Goal: Transaction & Acquisition: Purchase product/service

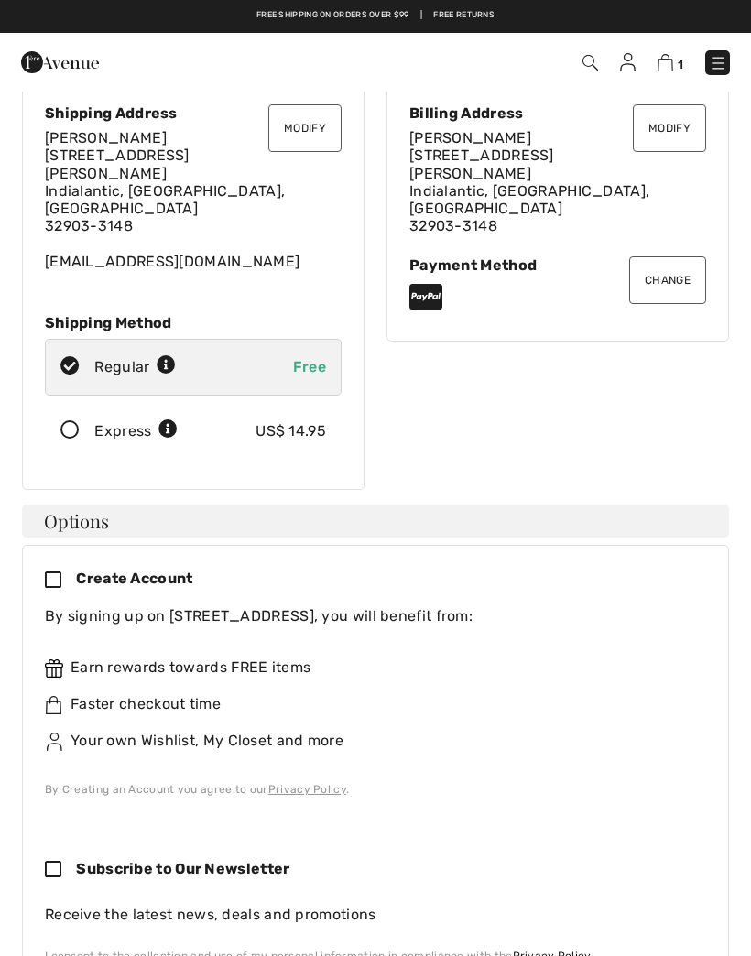
scroll to position [62, 0]
click at [79, 422] on icon at bounding box center [70, 431] width 49 height 19
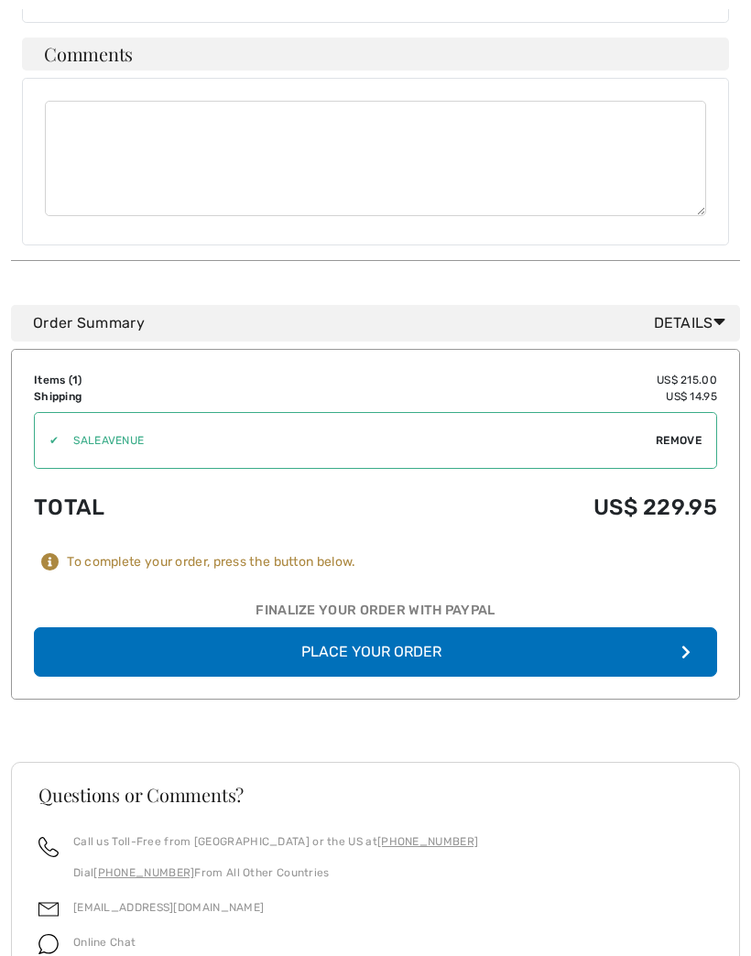
scroll to position [1464, 0]
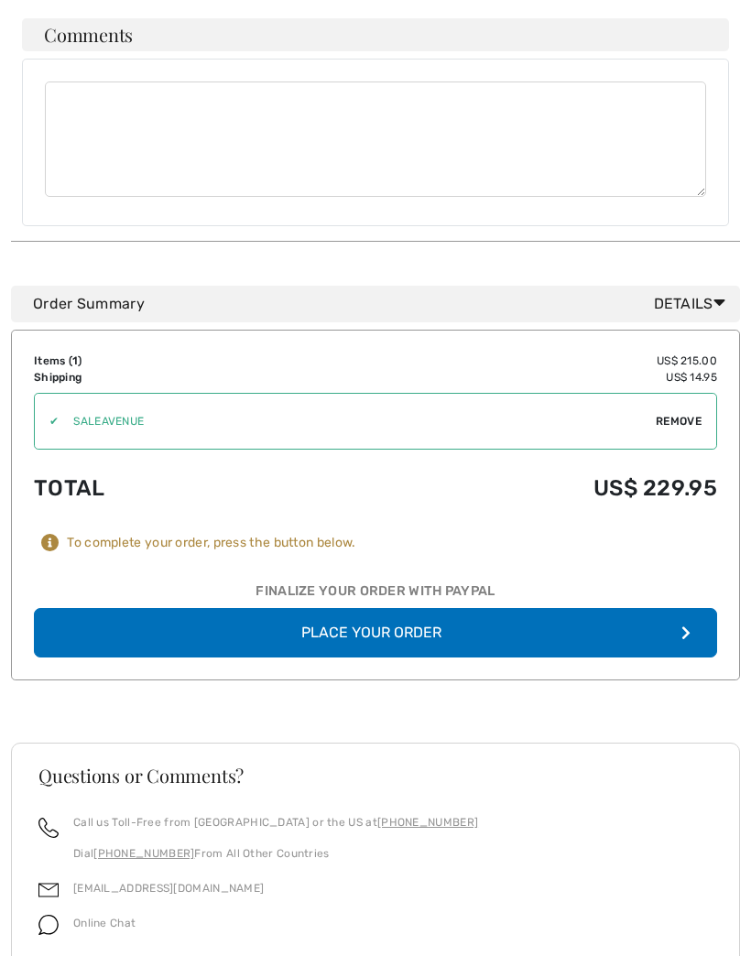
click at [685, 414] on span "Remove" at bounding box center [679, 422] width 46 height 16
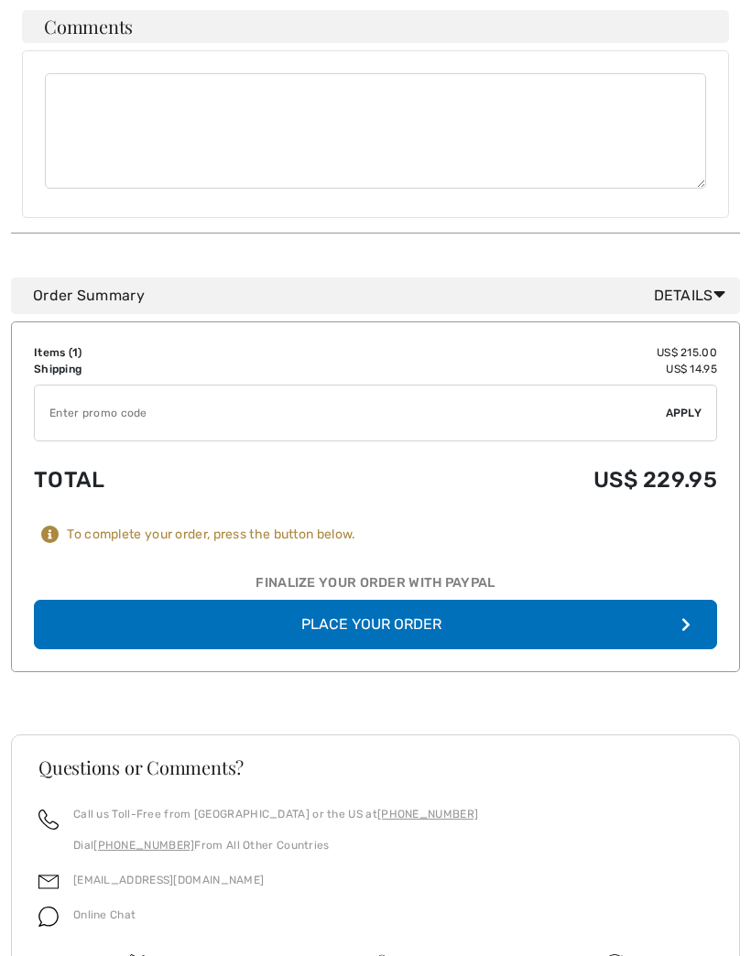
scroll to position [1479, 0]
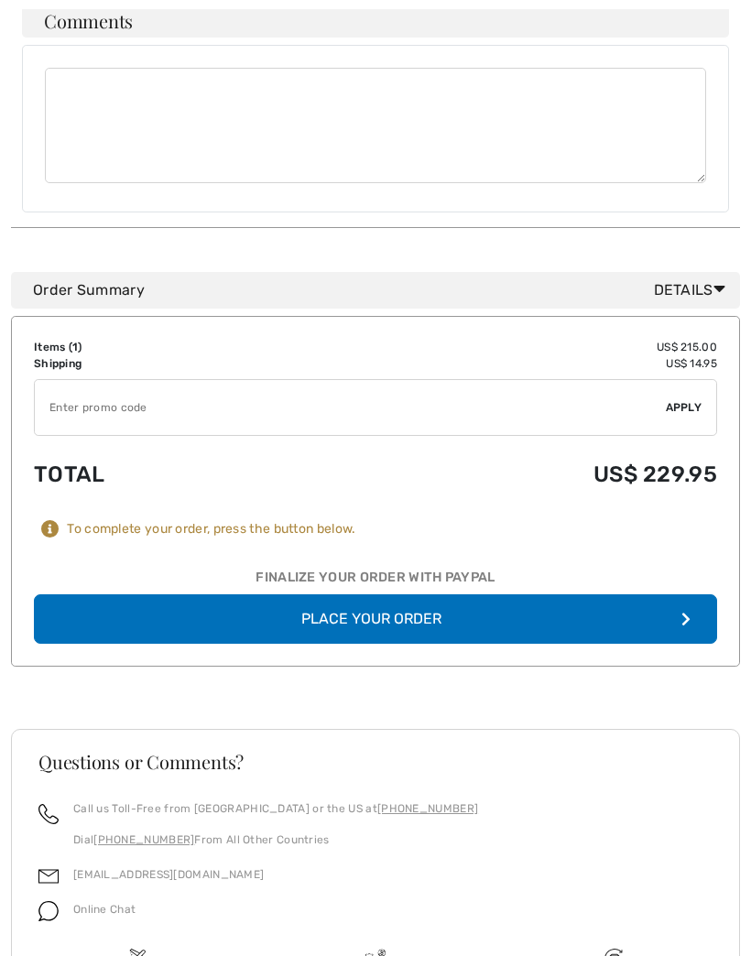
click at [395, 594] on button "Place Your Order" at bounding box center [375, 618] width 683 height 49
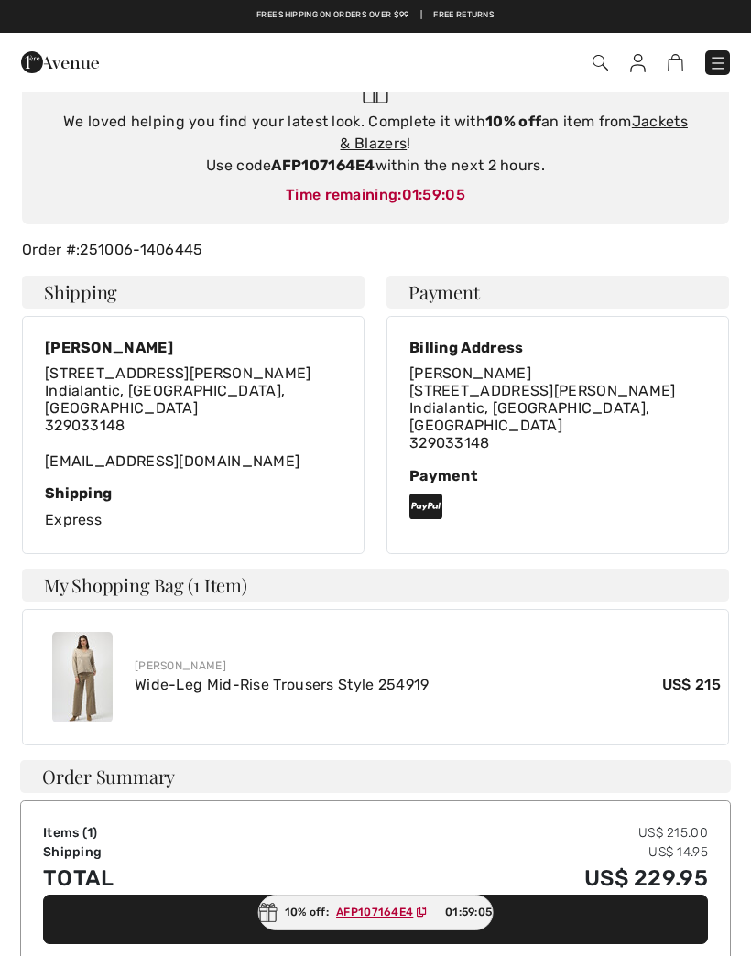
scroll to position [206, 0]
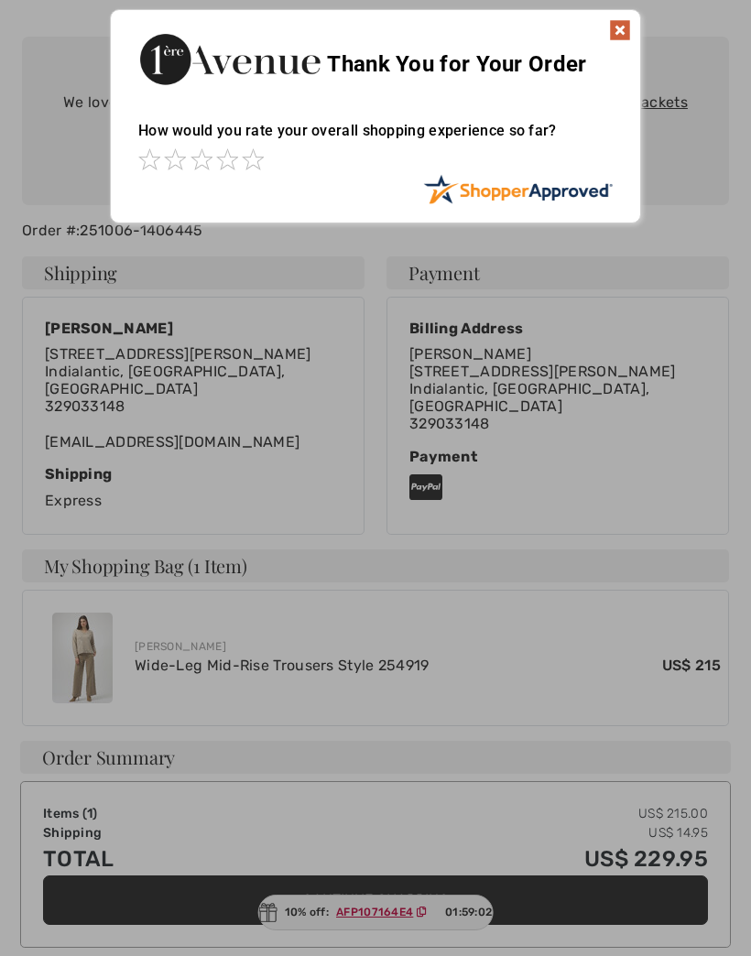
click at [621, 31] on img at bounding box center [620, 30] width 22 height 22
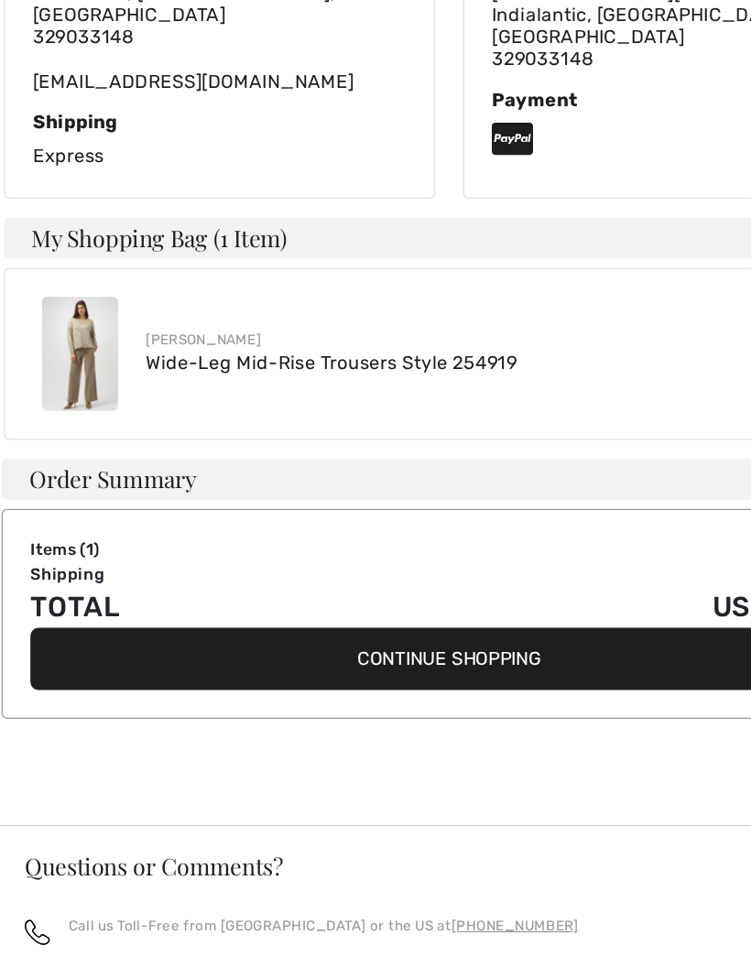
scroll to position [477, 0]
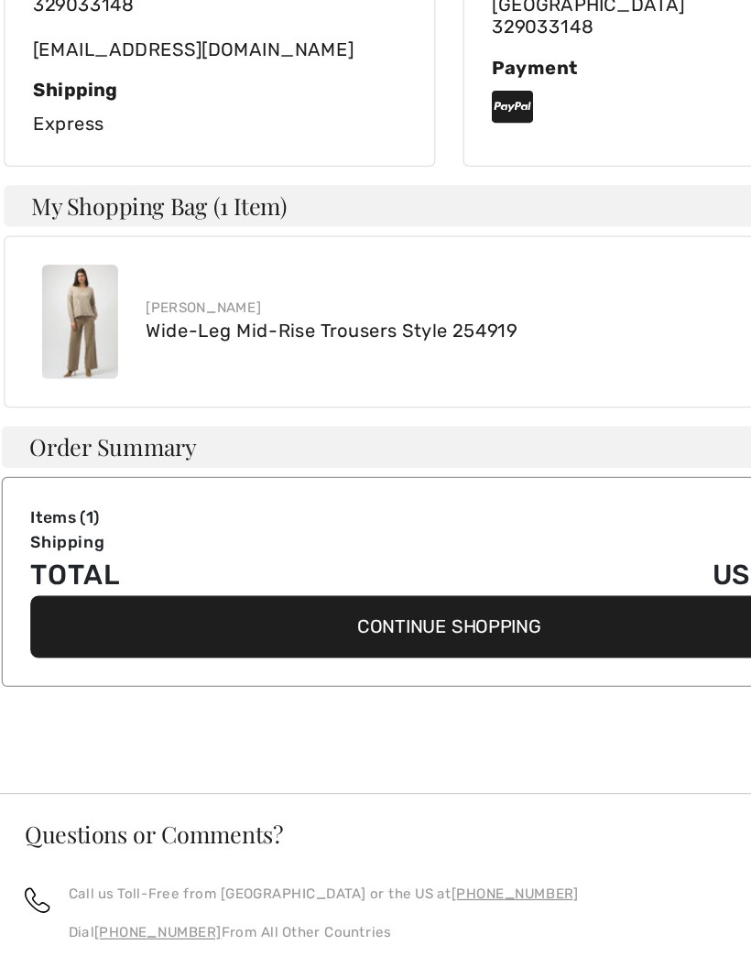
click at [355, 604] on button "Continue Shopping" at bounding box center [375, 628] width 665 height 49
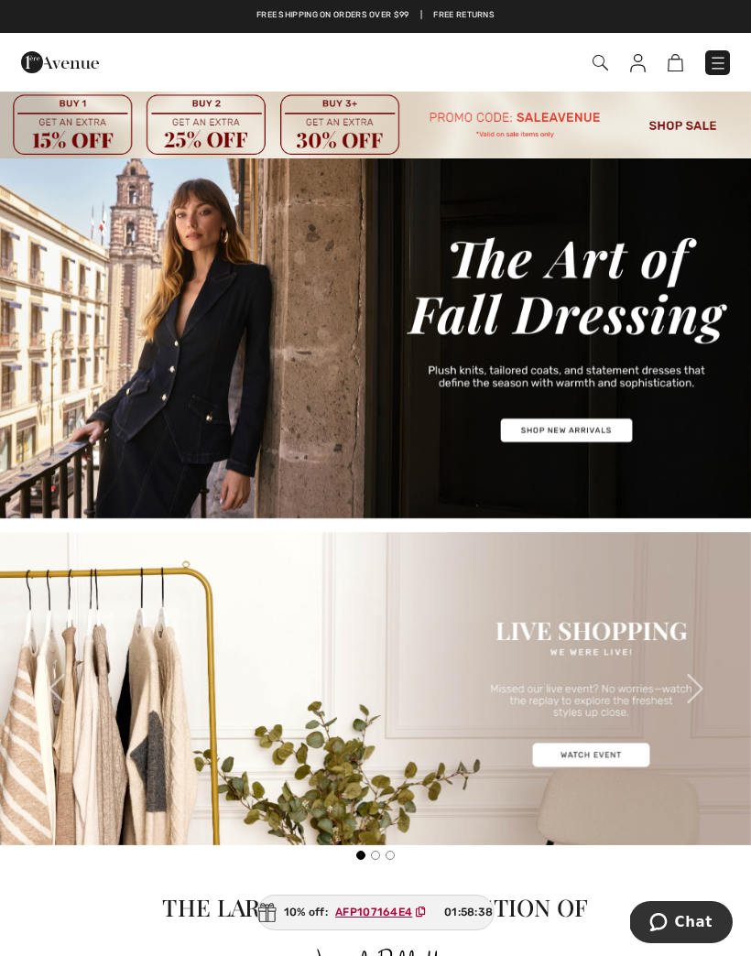
click at [594, 60] on img at bounding box center [600, 63] width 16 height 16
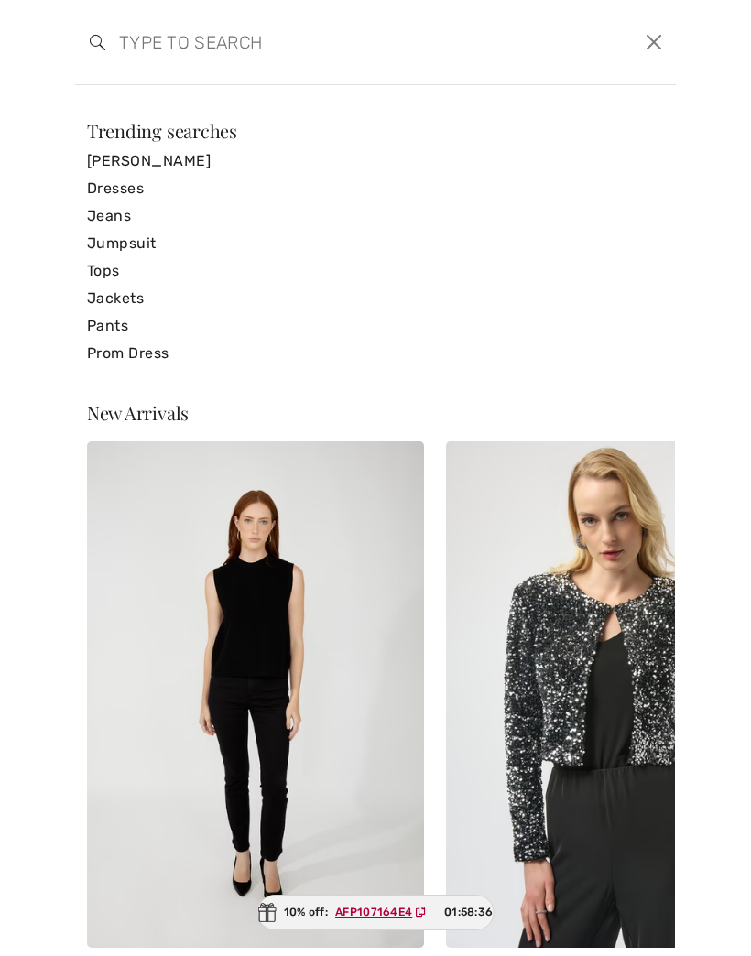
click at [161, 65] on input "search" at bounding box center [311, 42] width 412 height 55
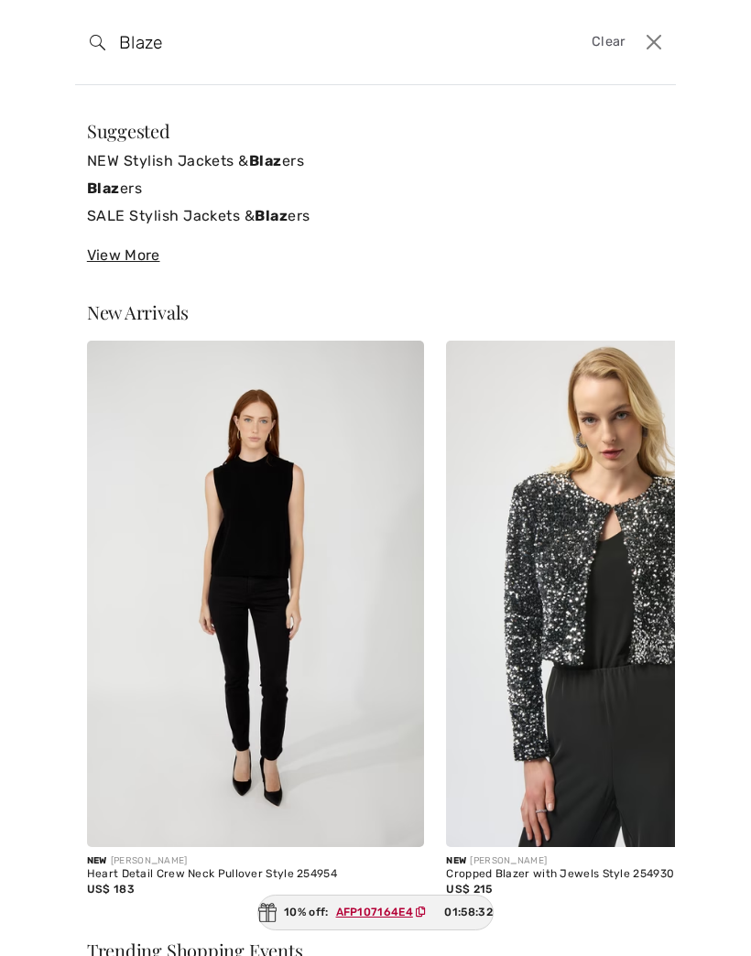
type input "Blazer"
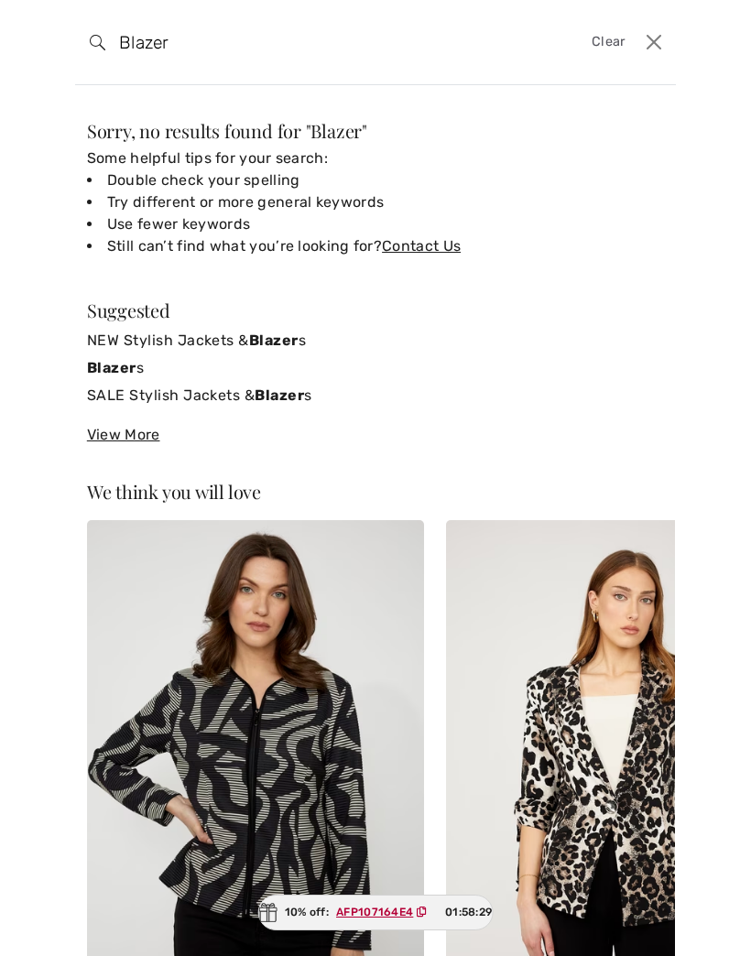
click at [126, 374] on strong "Blazer" at bounding box center [111, 367] width 49 height 17
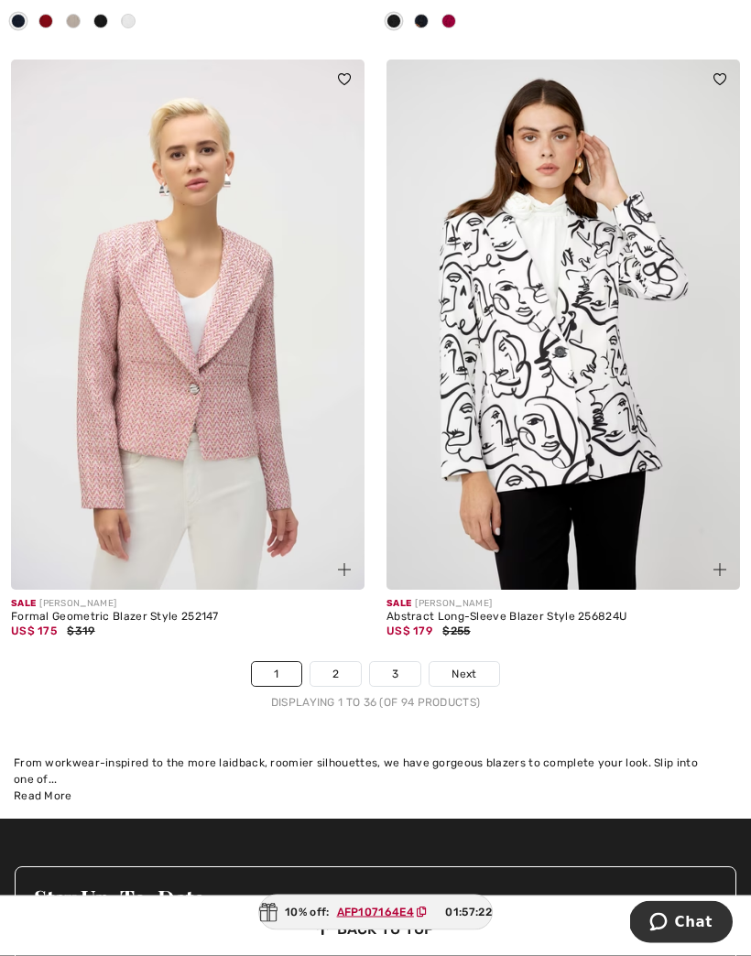
scroll to position [11302, 0]
click at [351, 662] on link "2" at bounding box center [335, 674] width 50 height 24
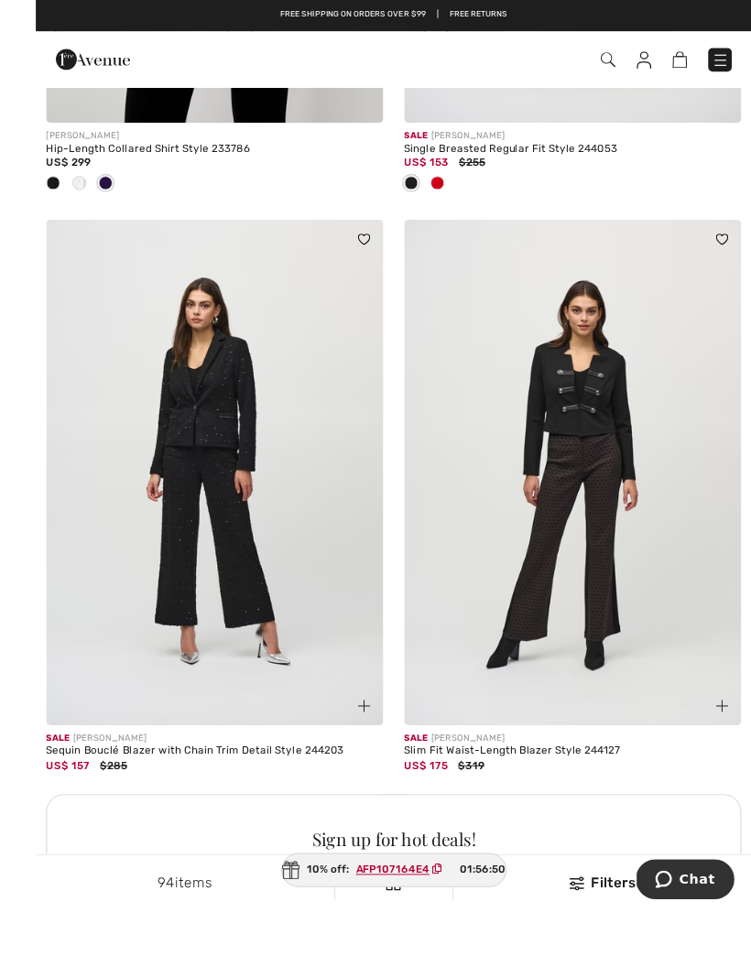
scroll to position [7058, 0]
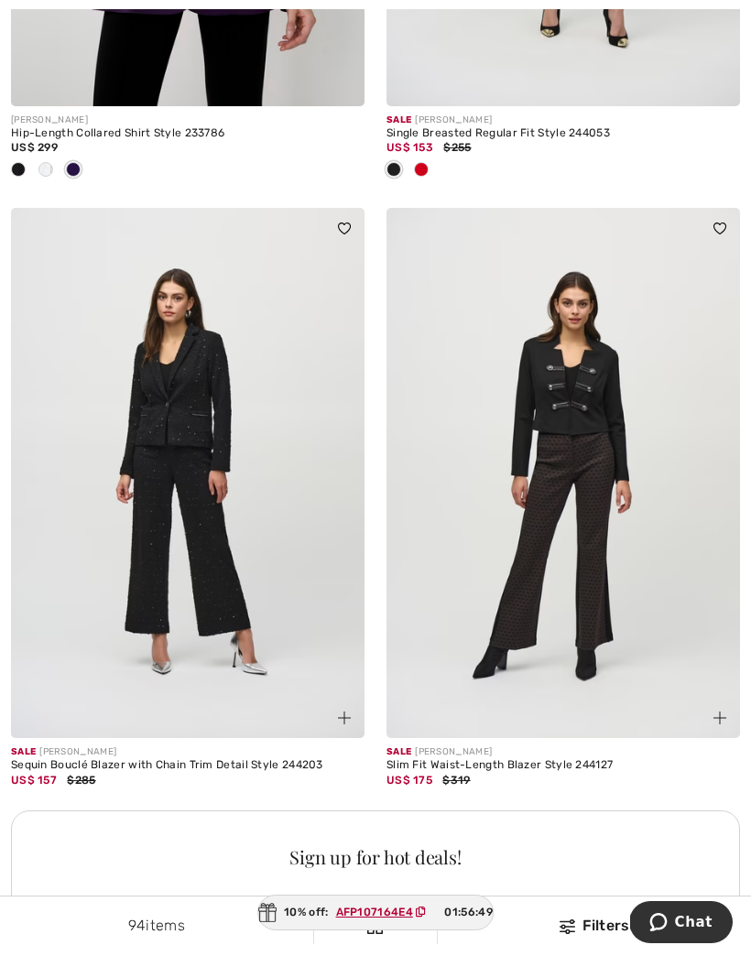
click at [266, 671] on img at bounding box center [187, 473] width 353 height 530
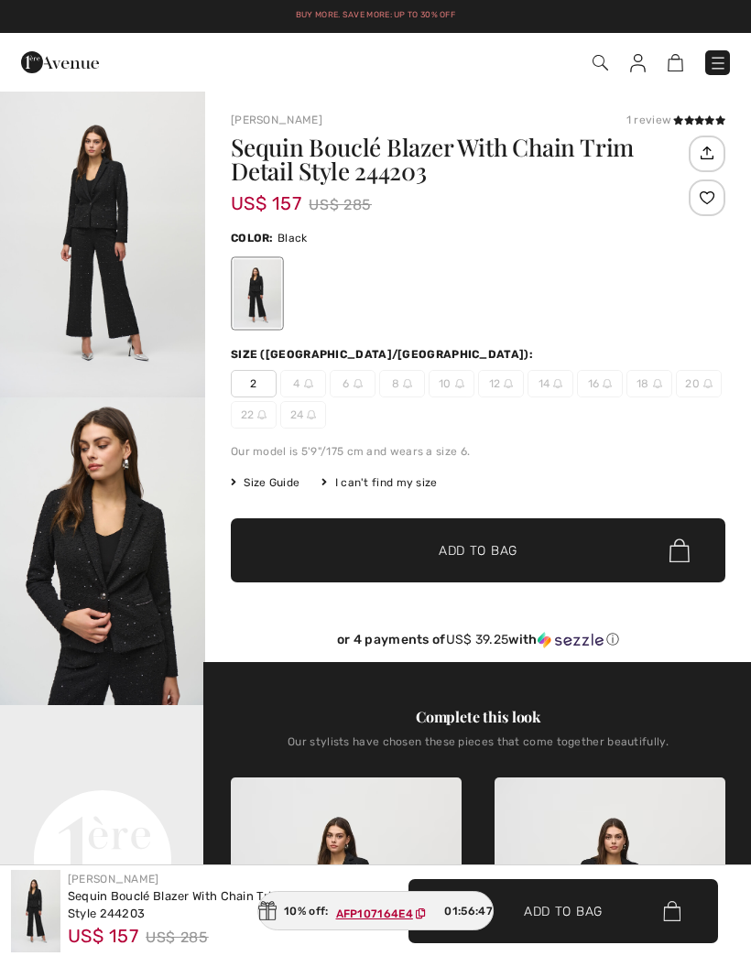
checkbox input "true"
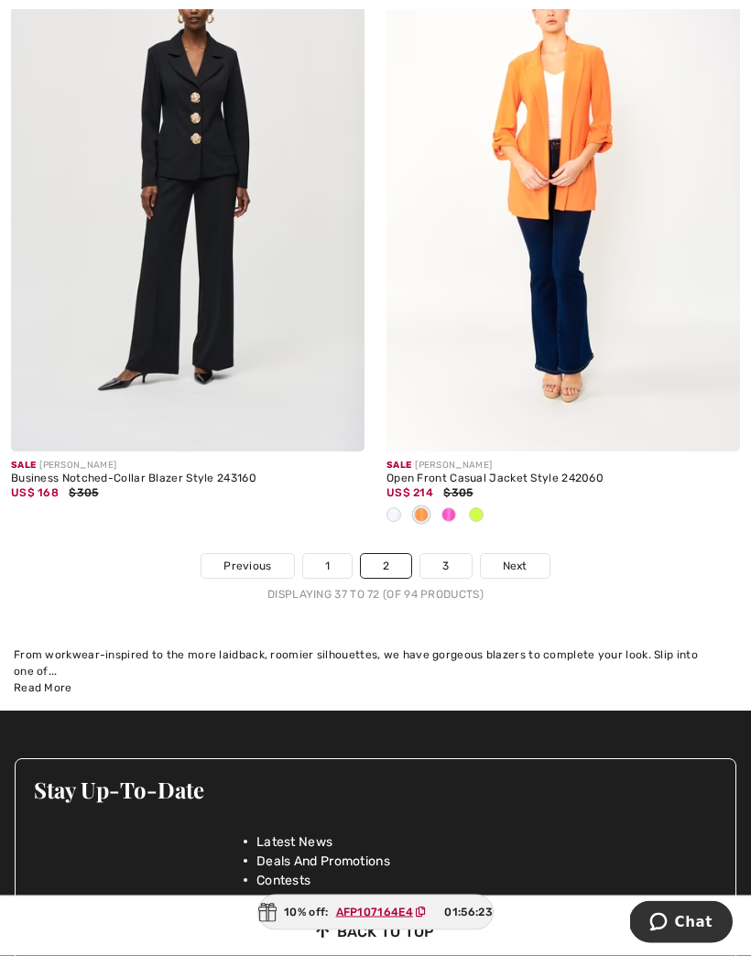
scroll to position [11559, 0]
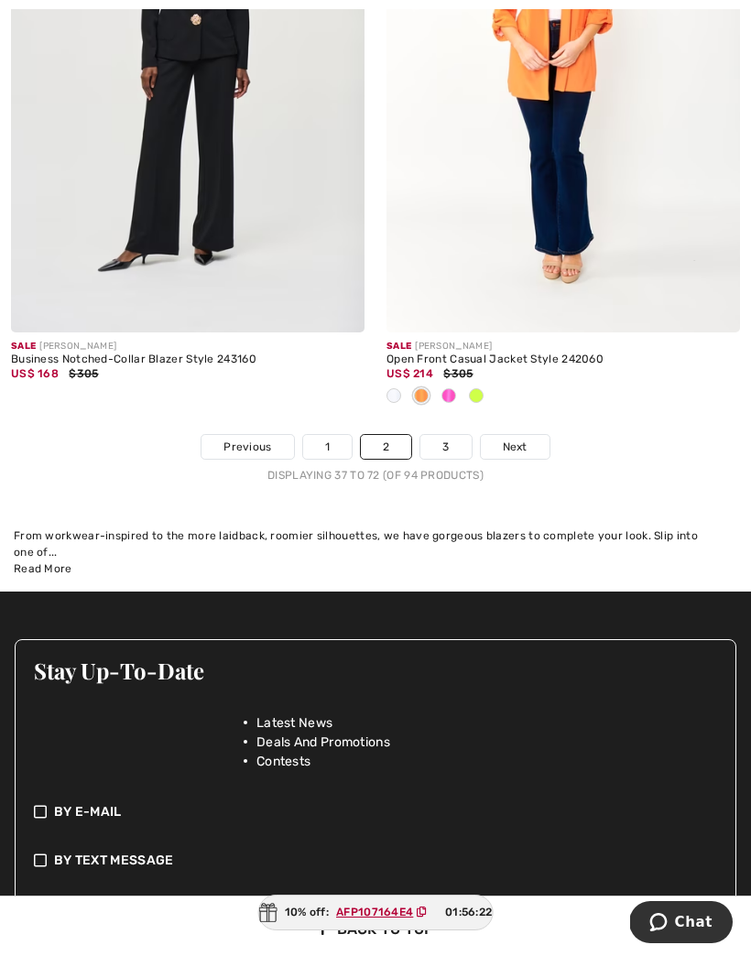
click at [448, 436] on link "3" at bounding box center [445, 447] width 50 height 24
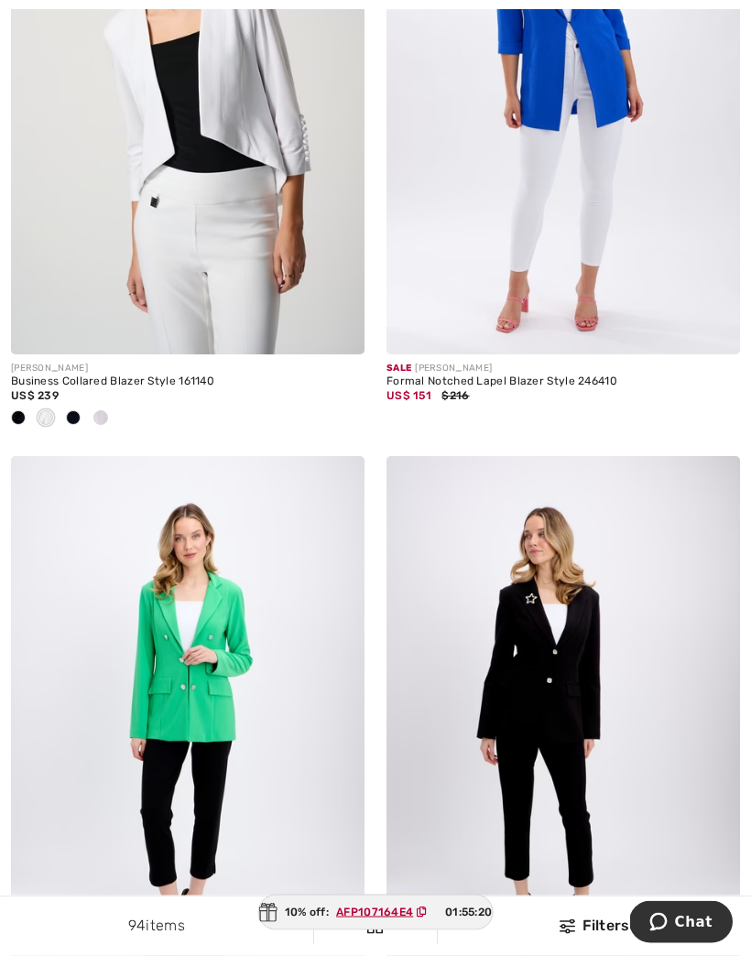
scroll to position [2327, 0]
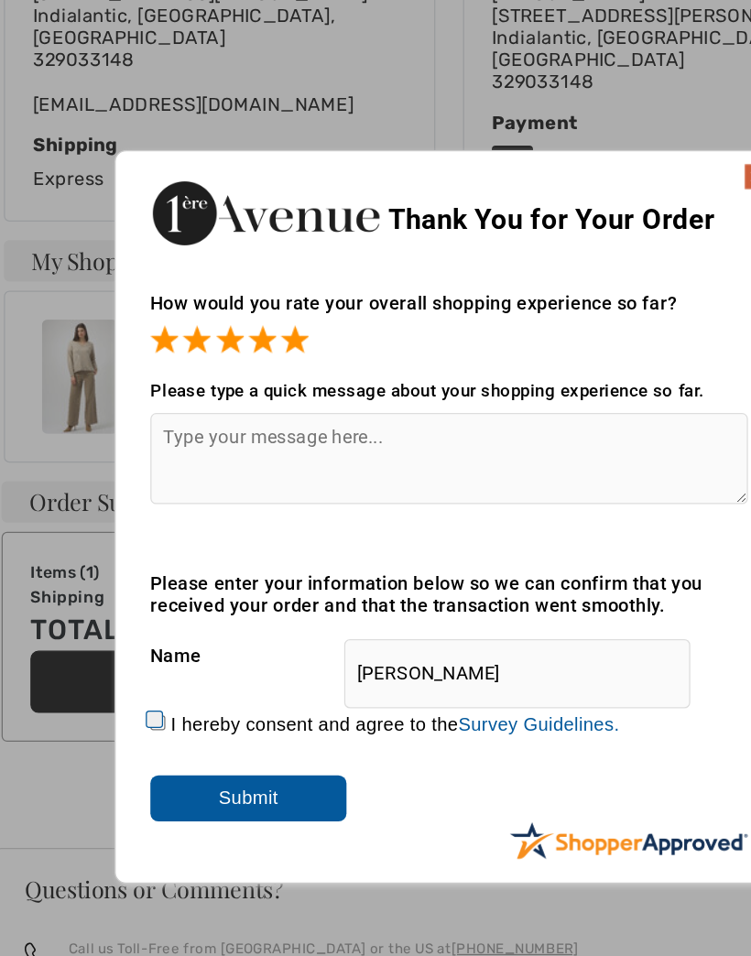
scroll to position [456, 0]
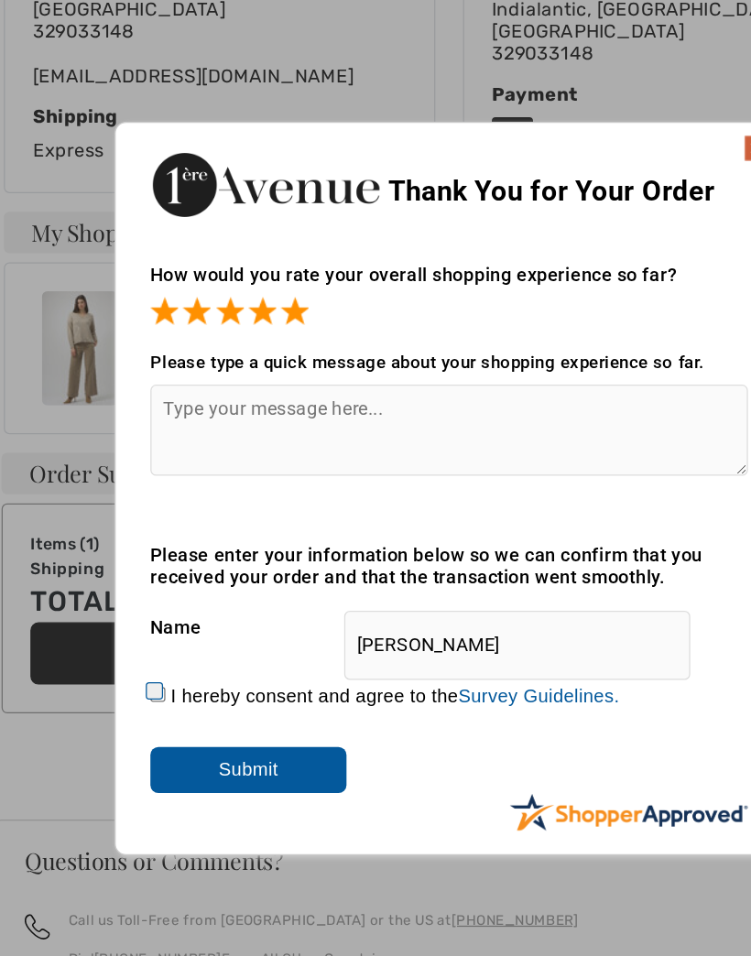
click at [138, 677] on input "I hereby consent and agree to the By submitting a review, you grant permission …" at bounding box center [144, 683] width 12 height 12
checkbox input "true"
click at [184, 724] on input "Submit" at bounding box center [216, 742] width 156 height 37
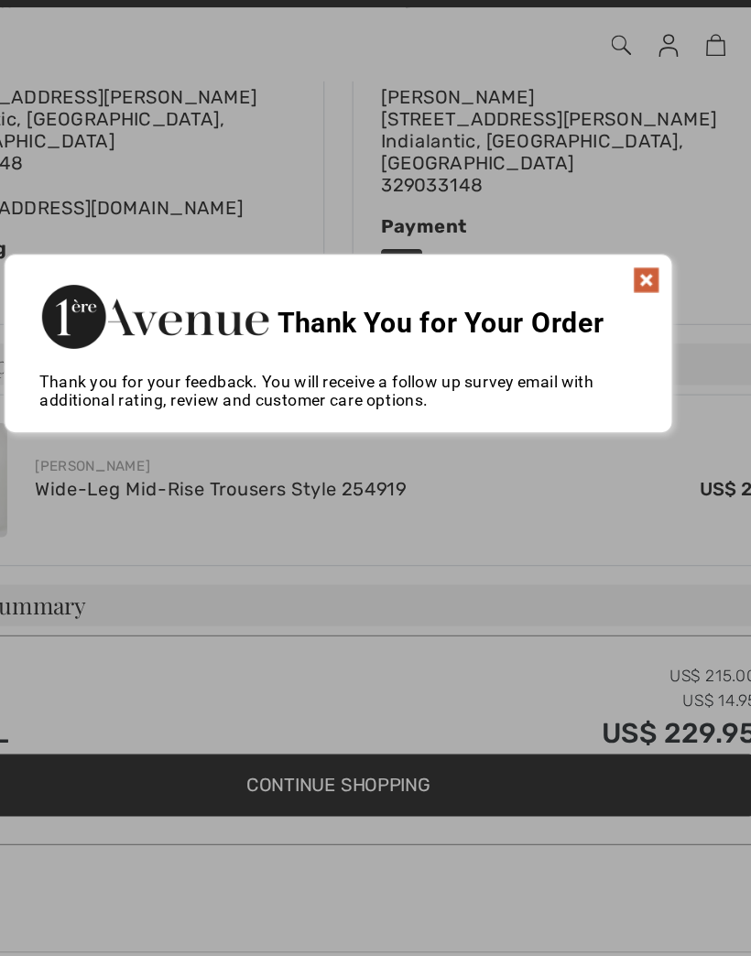
click at [609, 238] on img at bounding box center [620, 249] width 22 height 22
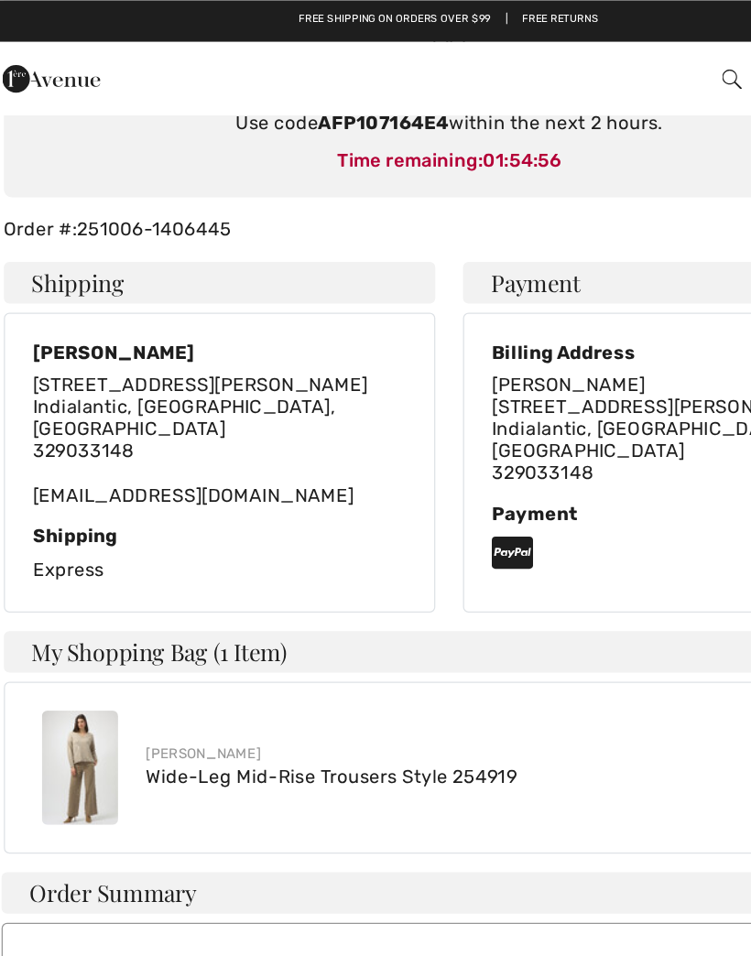
scroll to position [254, 0]
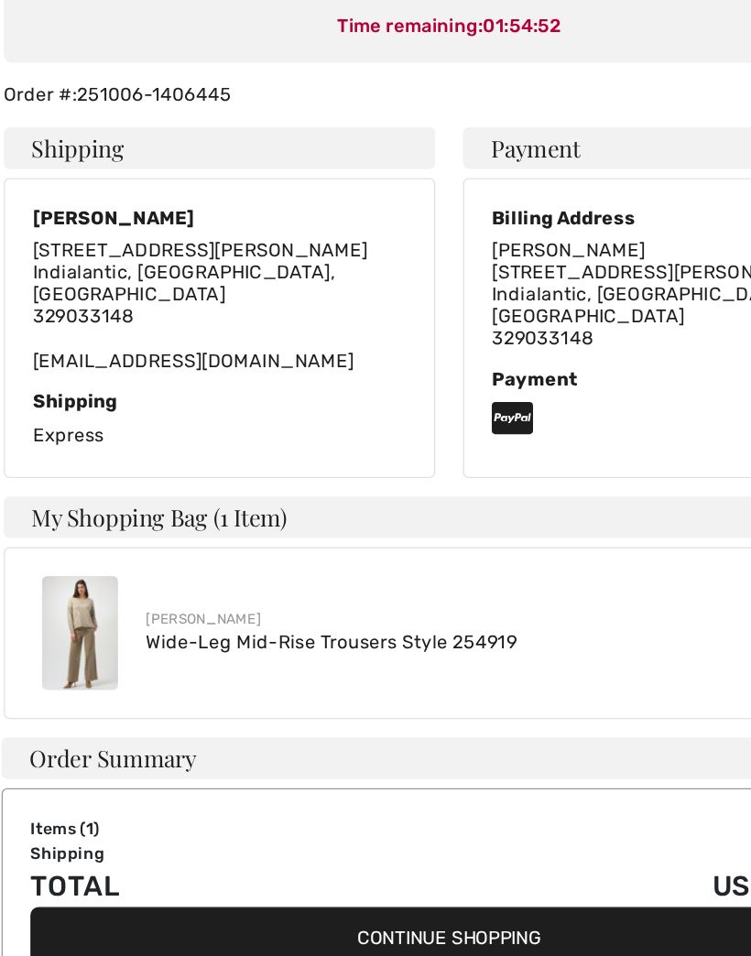
click at [274, 609] on link "Wide-Leg Mid-Rise Trousers Style 254919" at bounding box center [282, 617] width 295 height 17
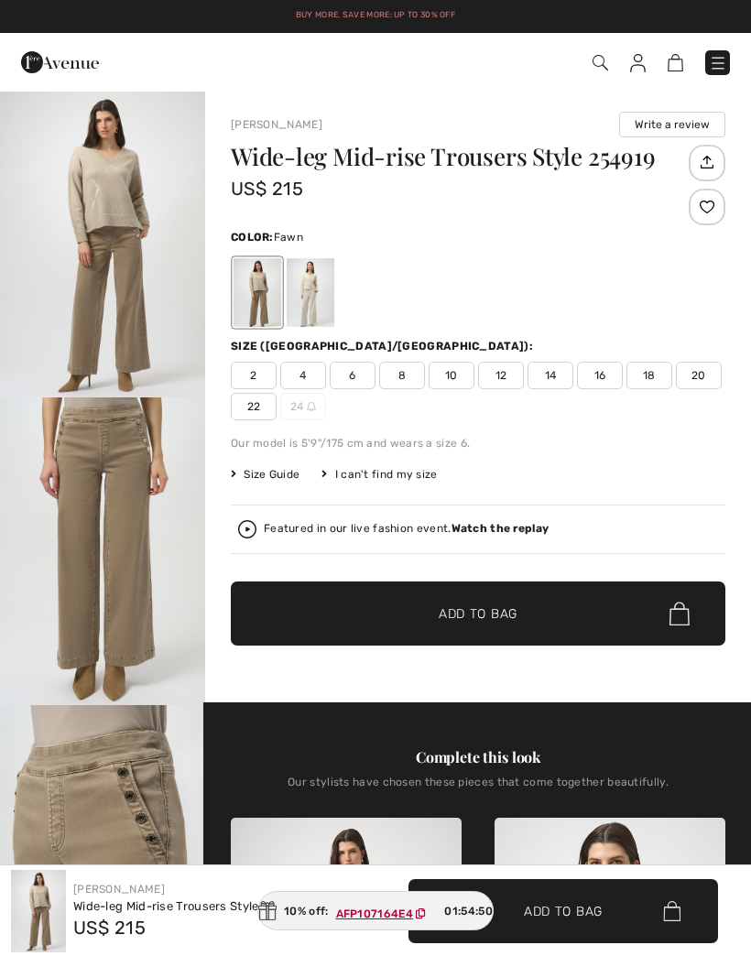
checkbox input "true"
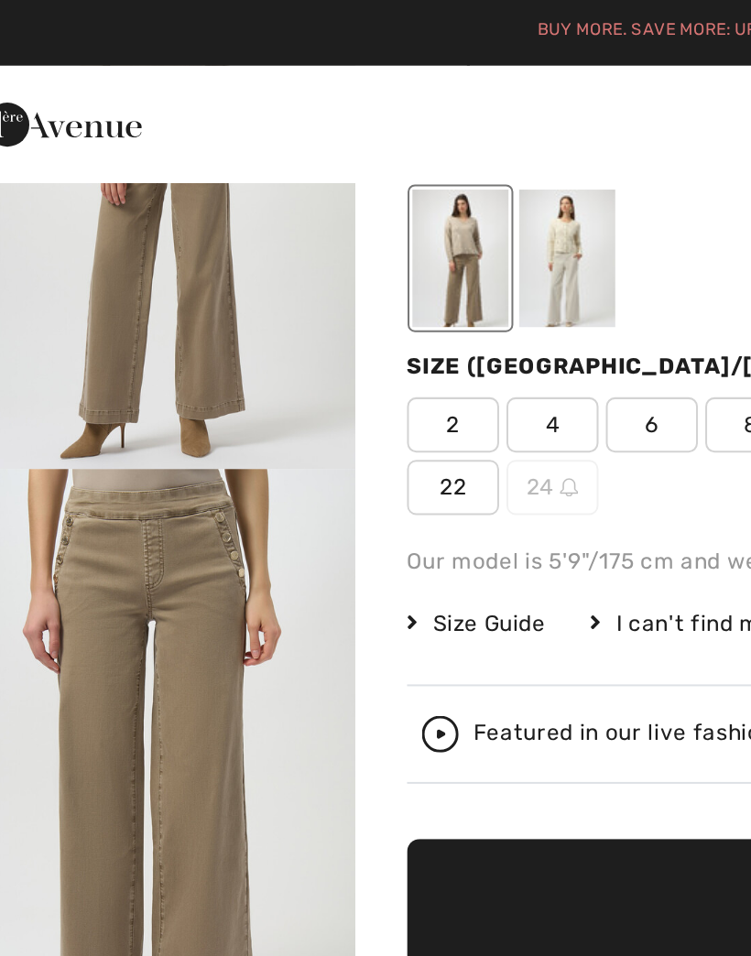
scroll to position [163, 0]
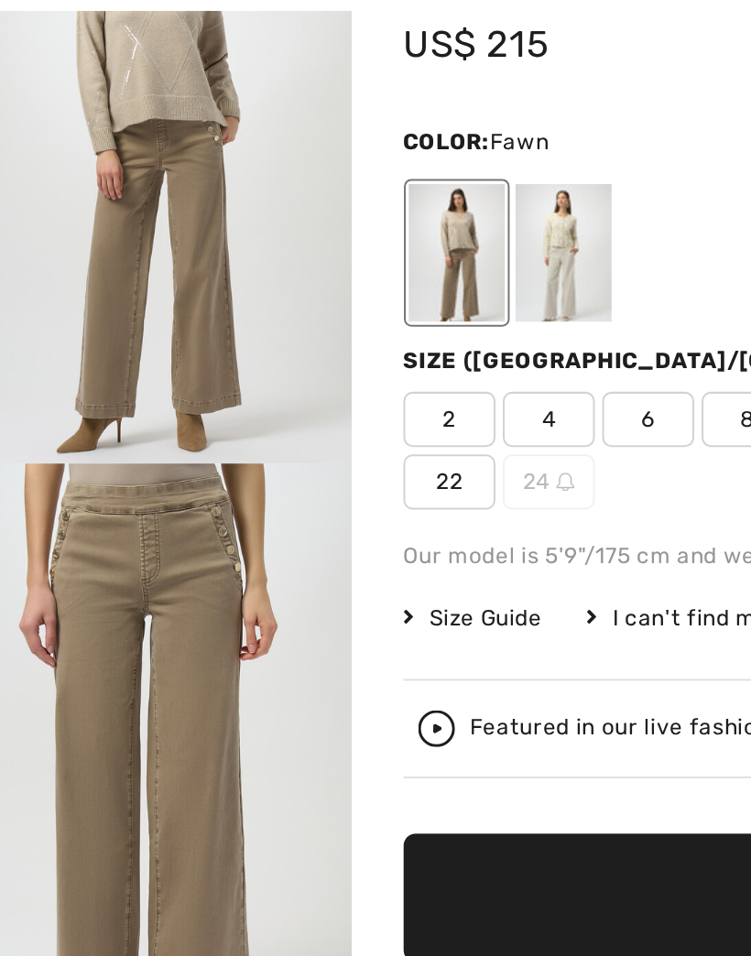
click at [290, 126] on div at bounding box center [311, 129] width 48 height 69
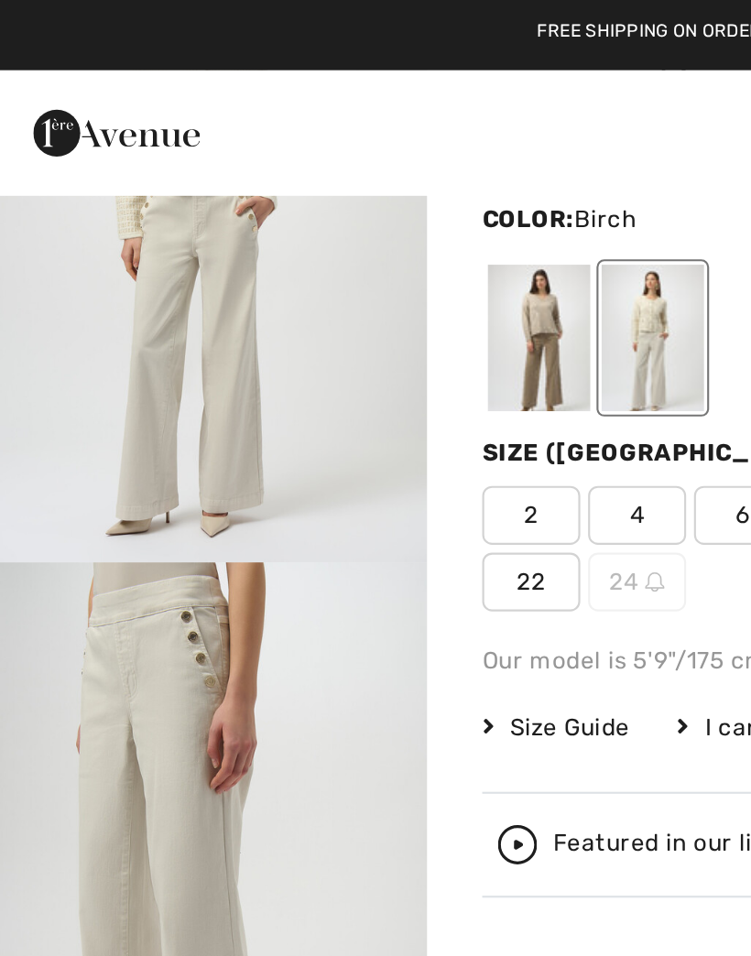
scroll to position [70, 0]
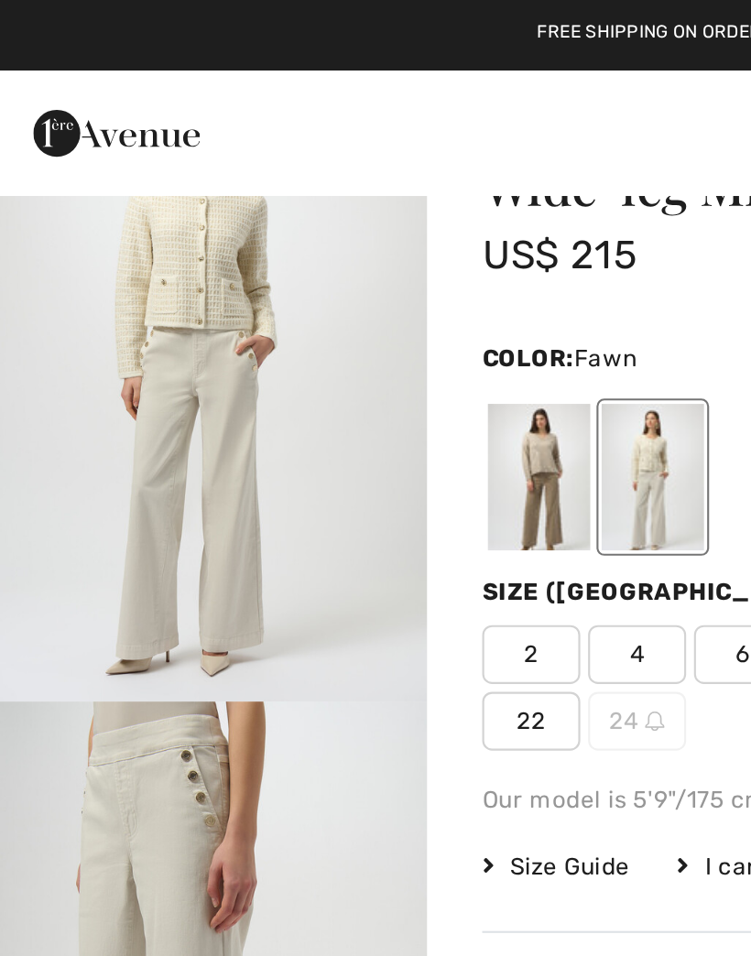
click at [256, 221] on div at bounding box center [257, 223] width 48 height 69
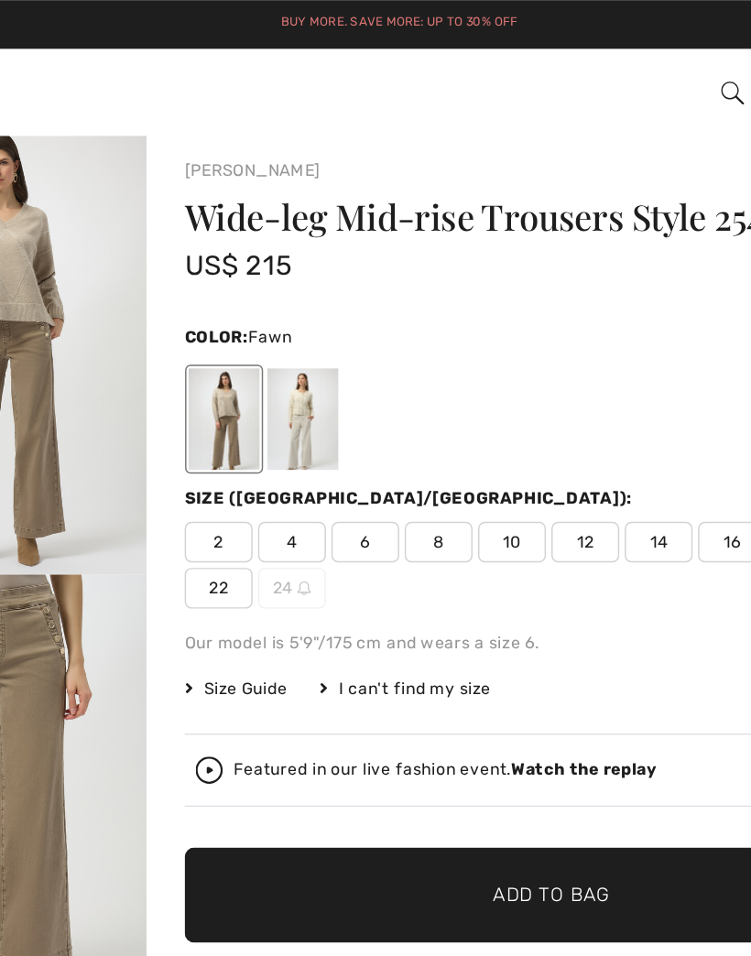
scroll to position [0, 0]
